Goal: Transaction & Acquisition: Obtain resource

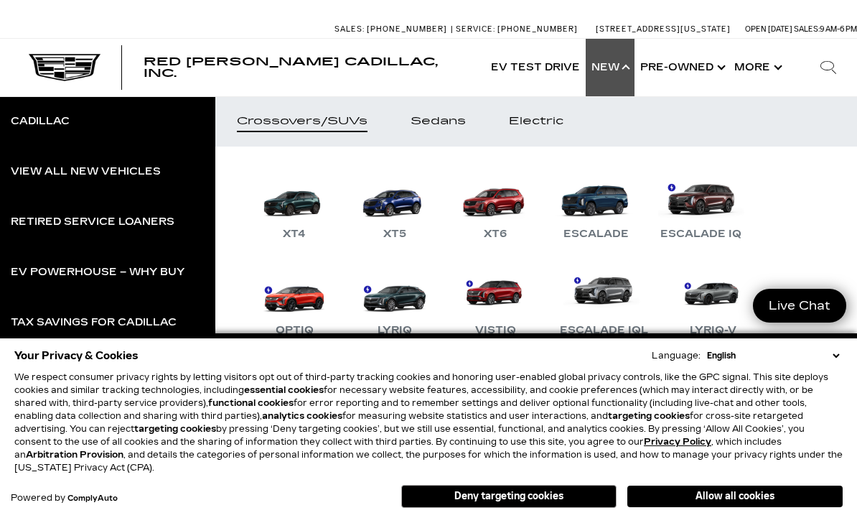
click at [513, 495] on button "Deny targeting cookies" at bounding box center [508, 496] width 215 height 23
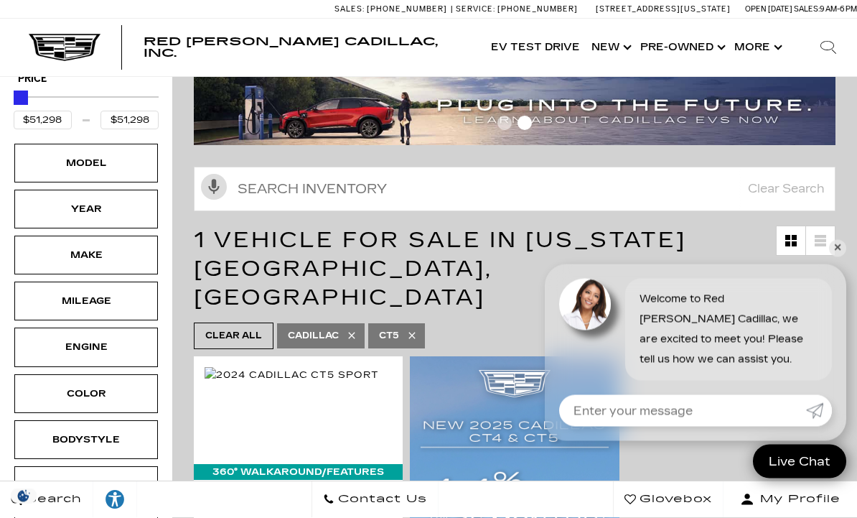
scroll to position [43, 0]
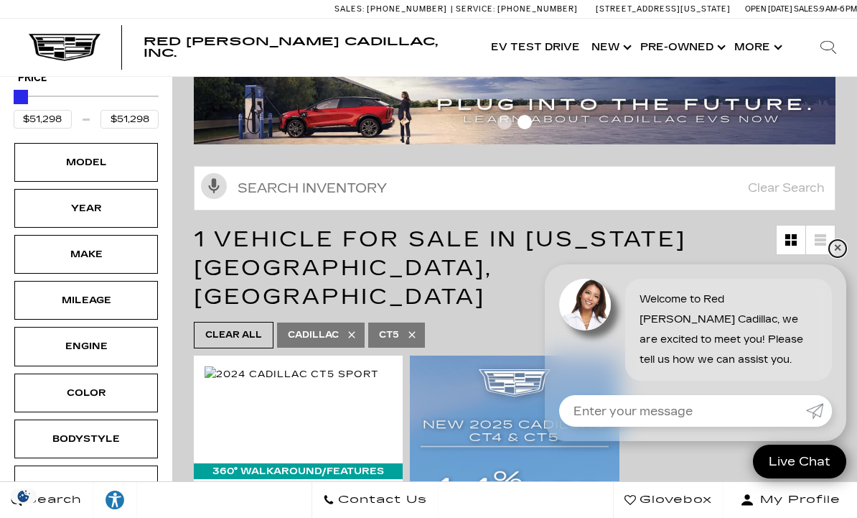
click at [841, 257] on link "✕" at bounding box center [837, 248] width 17 height 17
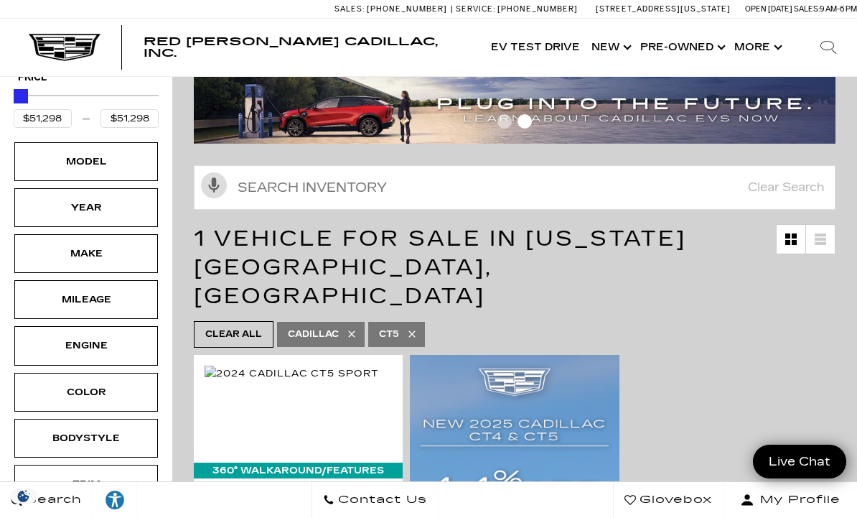
scroll to position [0, 0]
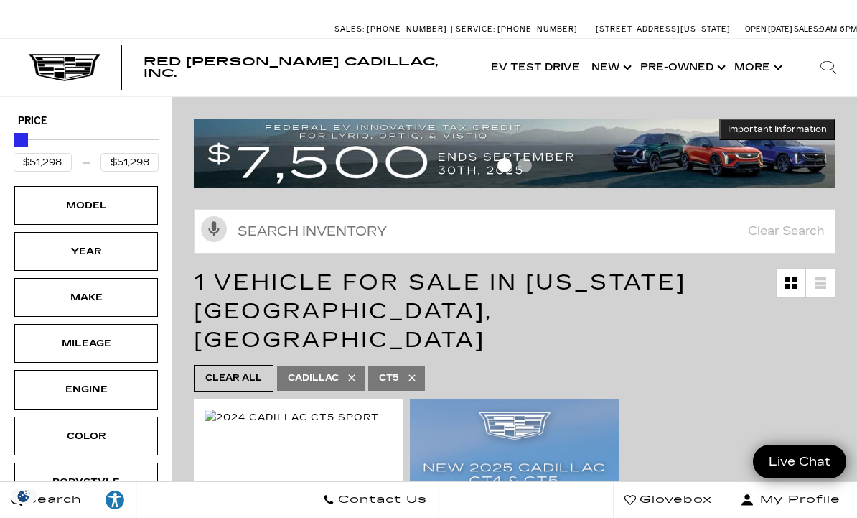
click at [772, 75] on button "Show More" at bounding box center [757, 67] width 57 height 57
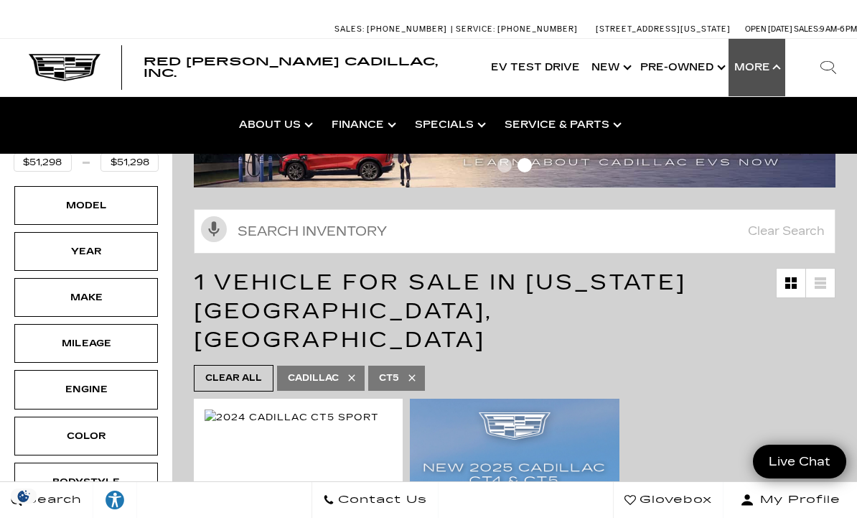
click at [0, 0] on link "GM Accessories" at bounding box center [0, 0] width 0 height 0
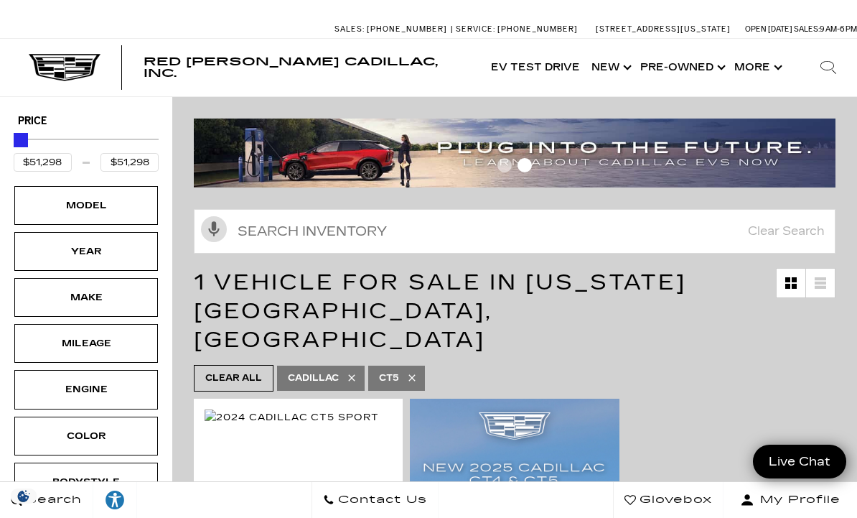
click at [762, 73] on button "Show More" at bounding box center [757, 67] width 57 height 57
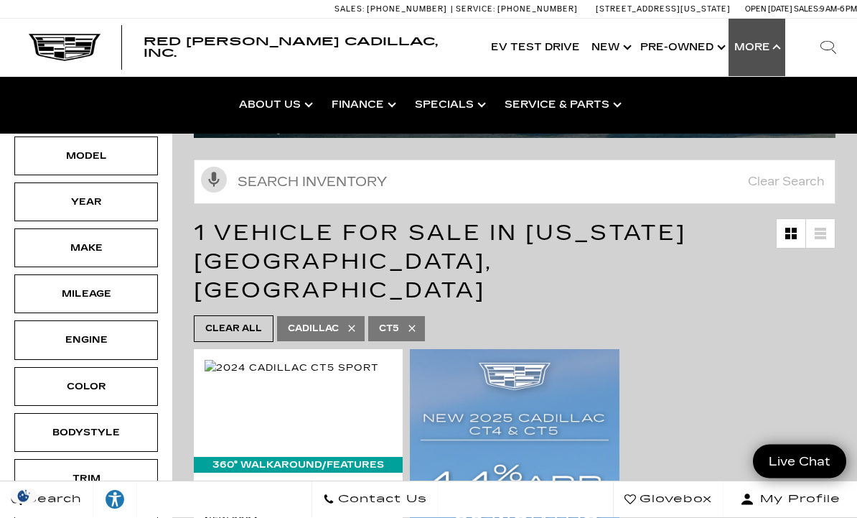
scroll to position [50, 0]
click at [599, 103] on link "Show Service & Parts" at bounding box center [562, 104] width 136 height 57
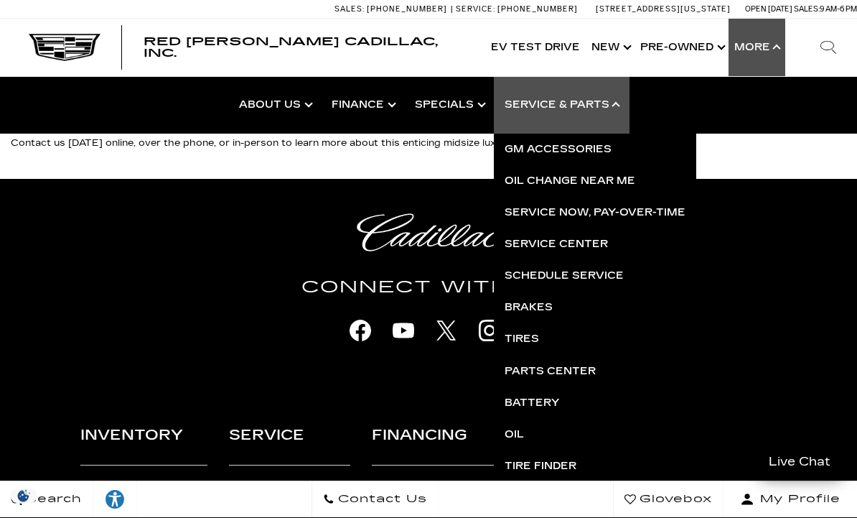
scroll to position [2528, 0]
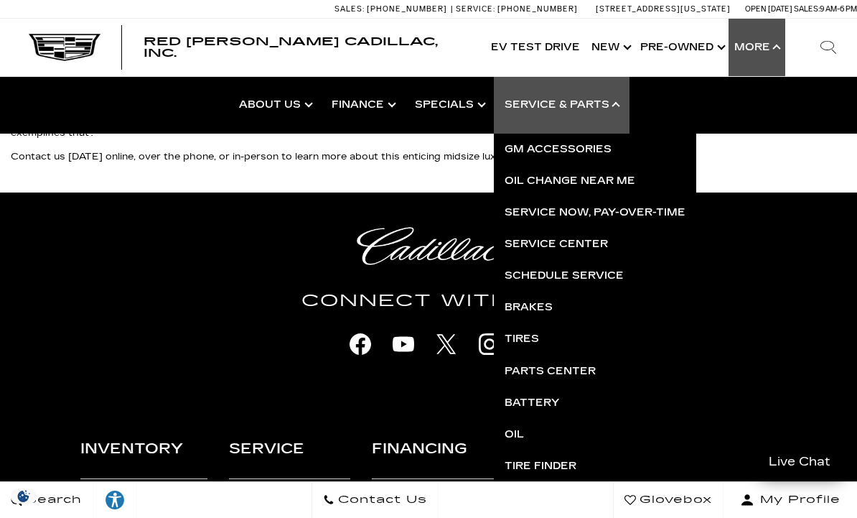
click at [566, 368] on link "Parts Center" at bounding box center [595, 371] width 202 height 32
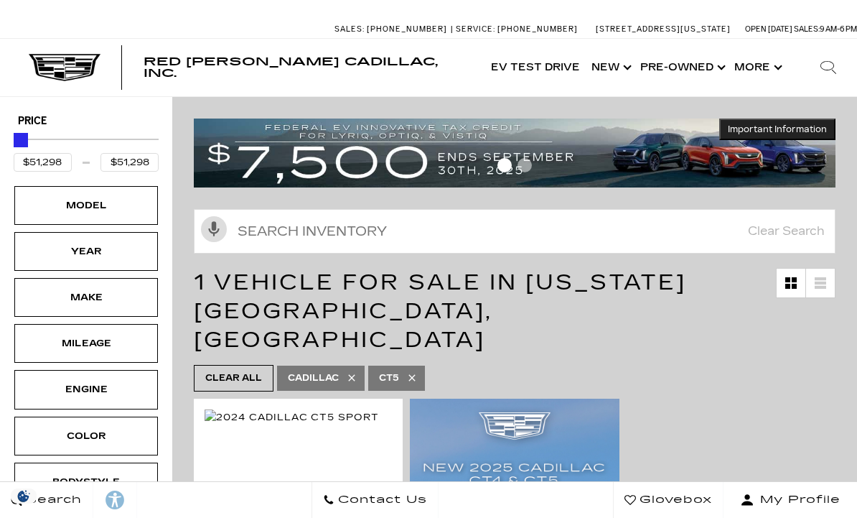
scroll to position [1, 0]
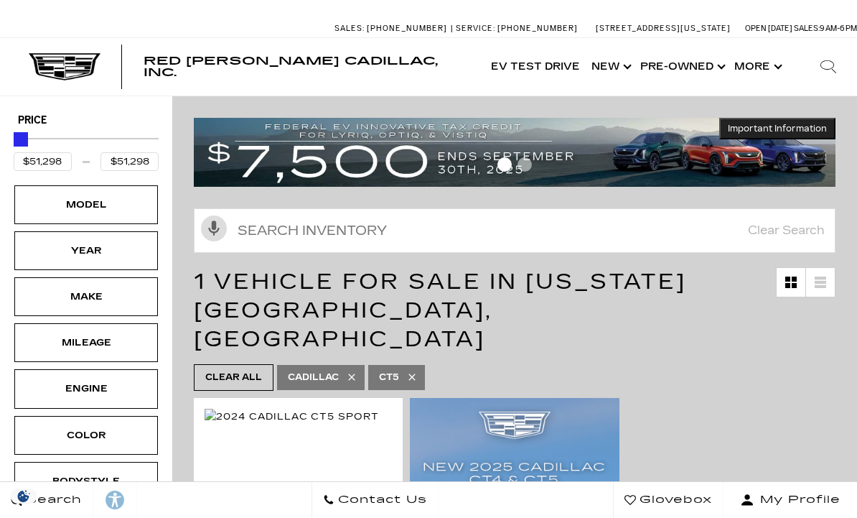
click at [777, 71] on button "Show More" at bounding box center [757, 66] width 57 height 57
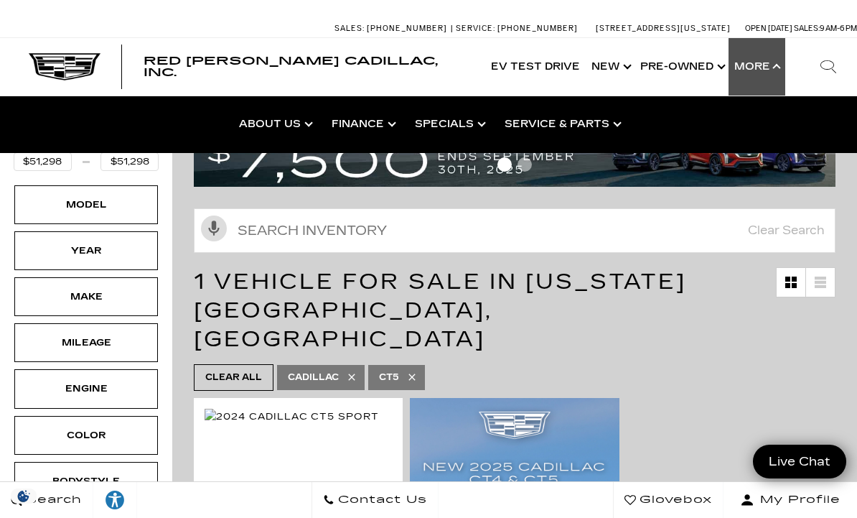
click at [0, 0] on link "GM Accessories" at bounding box center [0, 0] width 0 height 0
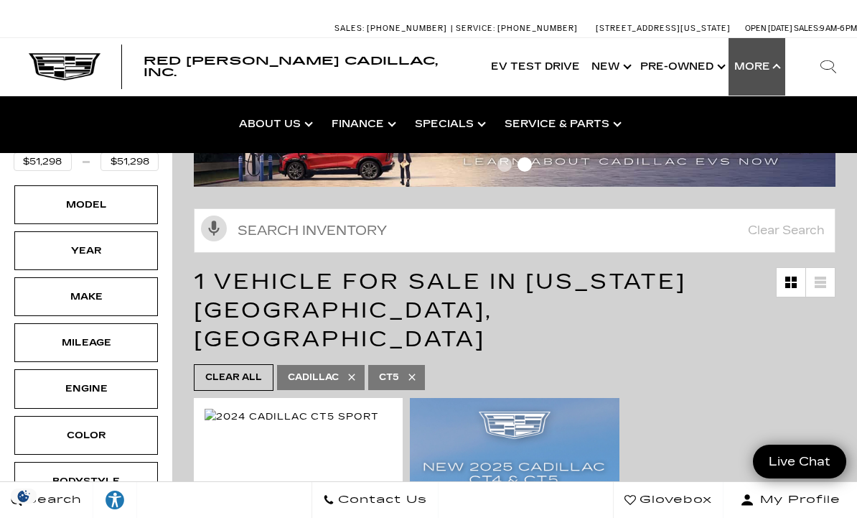
click at [0, 0] on link "GM Accessories" at bounding box center [0, 0] width 0 height 0
